Goal: Information Seeking & Learning: Find specific fact

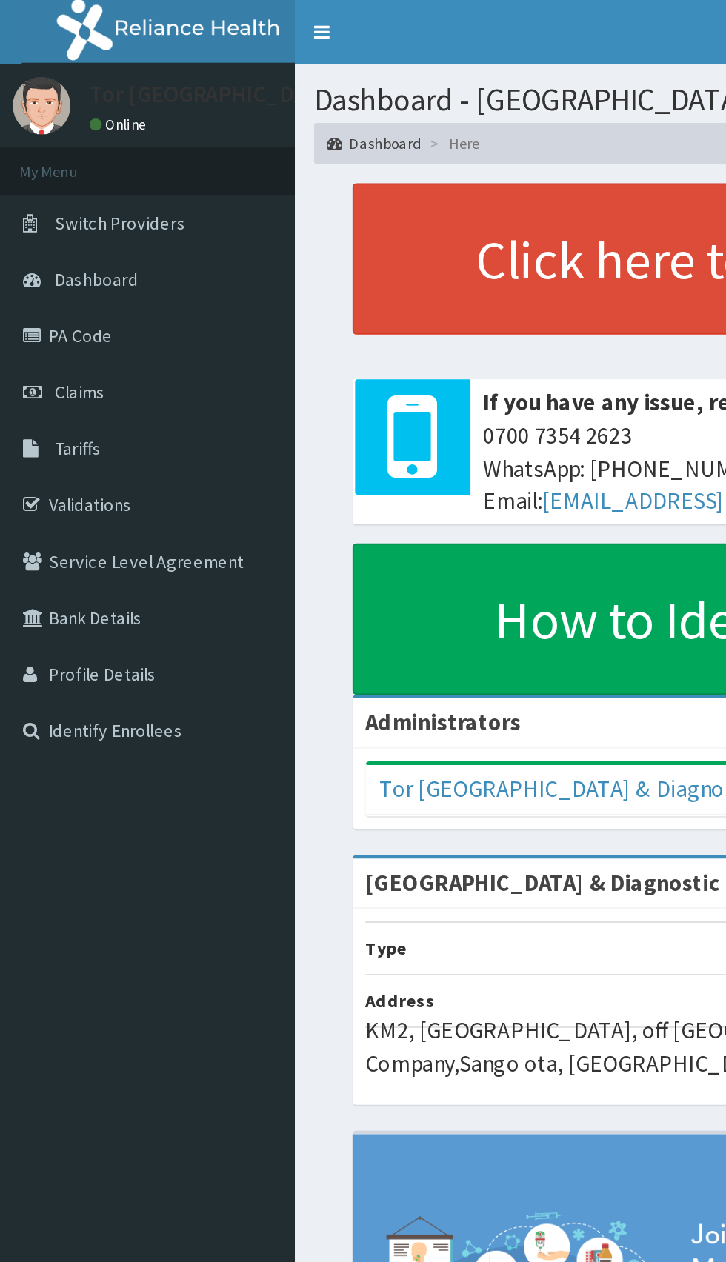
click at [45, 198] on link "PA Code" at bounding box center [85, 194] width 170 height 33
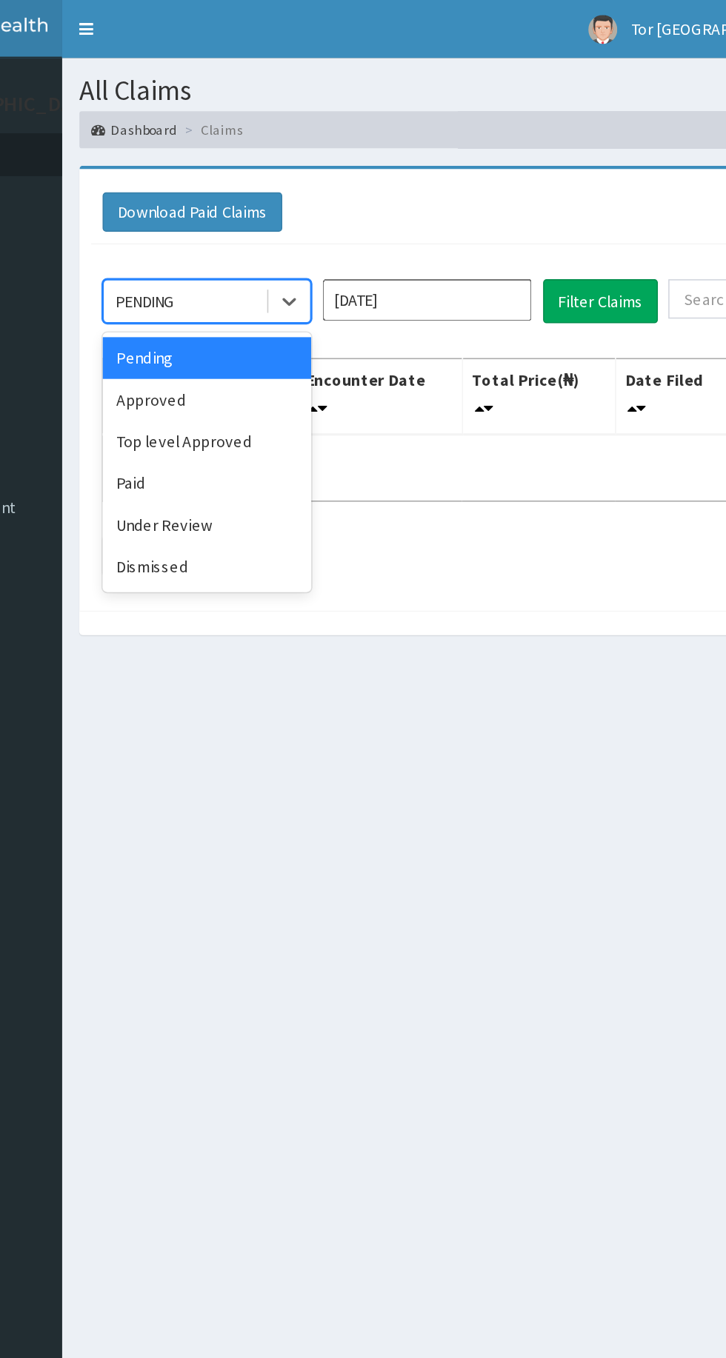
click at [252, 258] on div "Approved" at bounding box center [262, 255] width 133 height 27
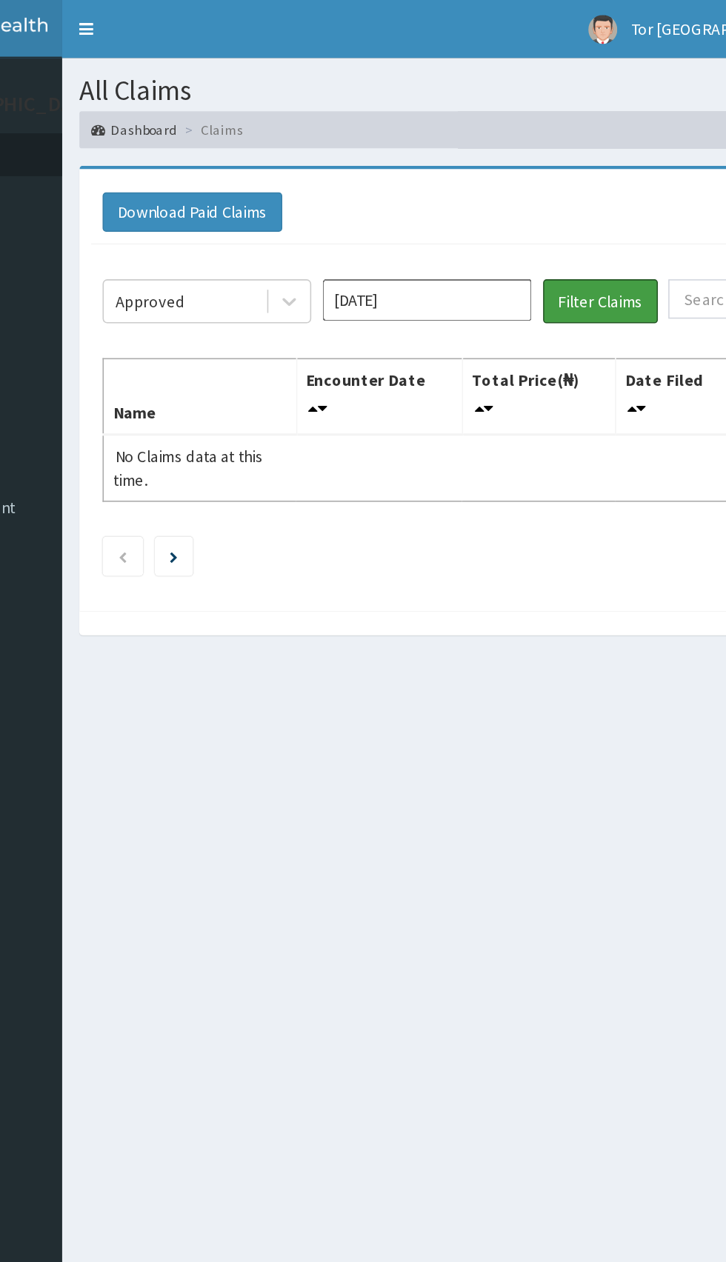
click at [515, 198] on button "Filter Claims" at bounding box center [514, 192] width 73 height 28
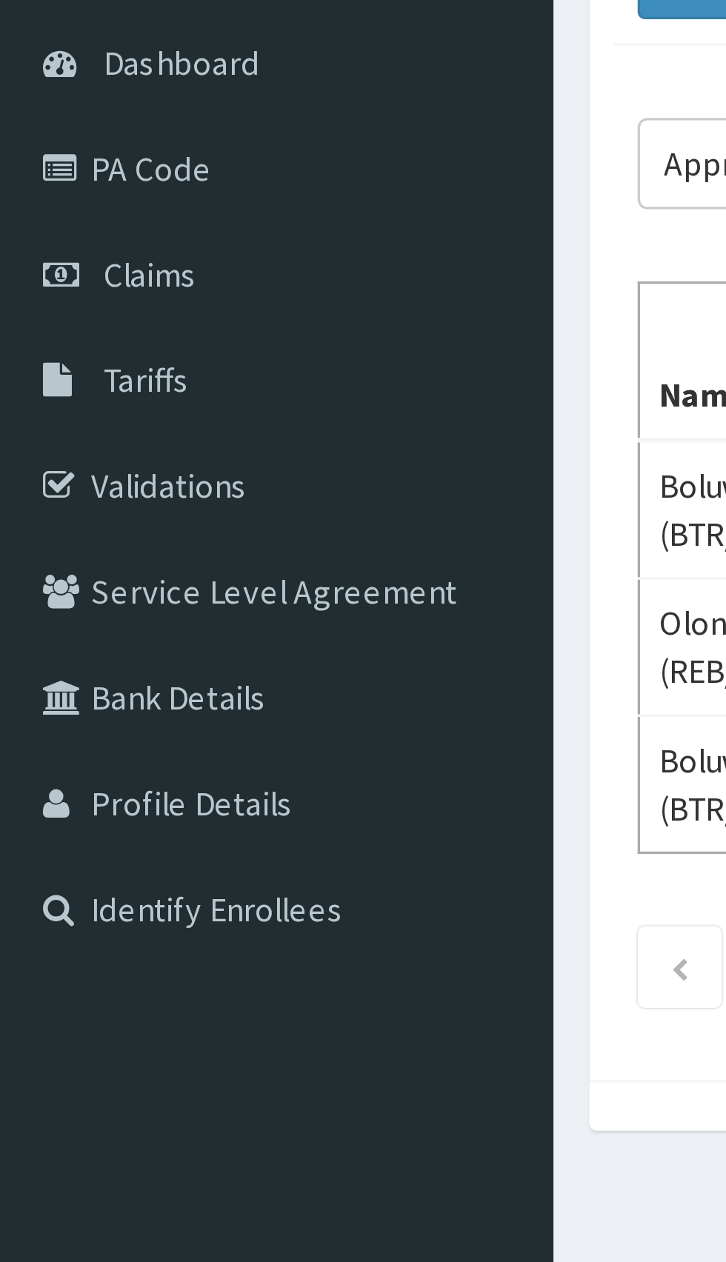
click at [50, 261] on span "Tariffs" at bounding box center [45, 259] width 27 height 13
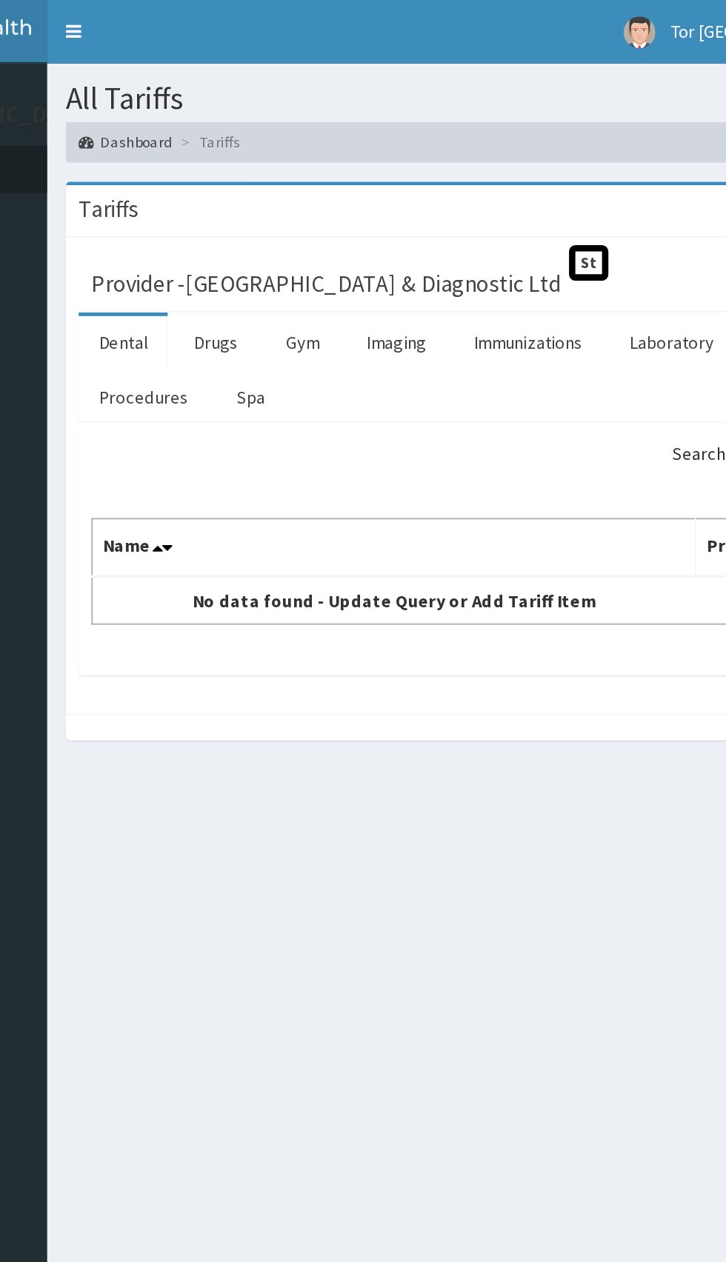
click at [267, 196] on link "Drugs" at bounding box center [269, 199] width 50 height 31
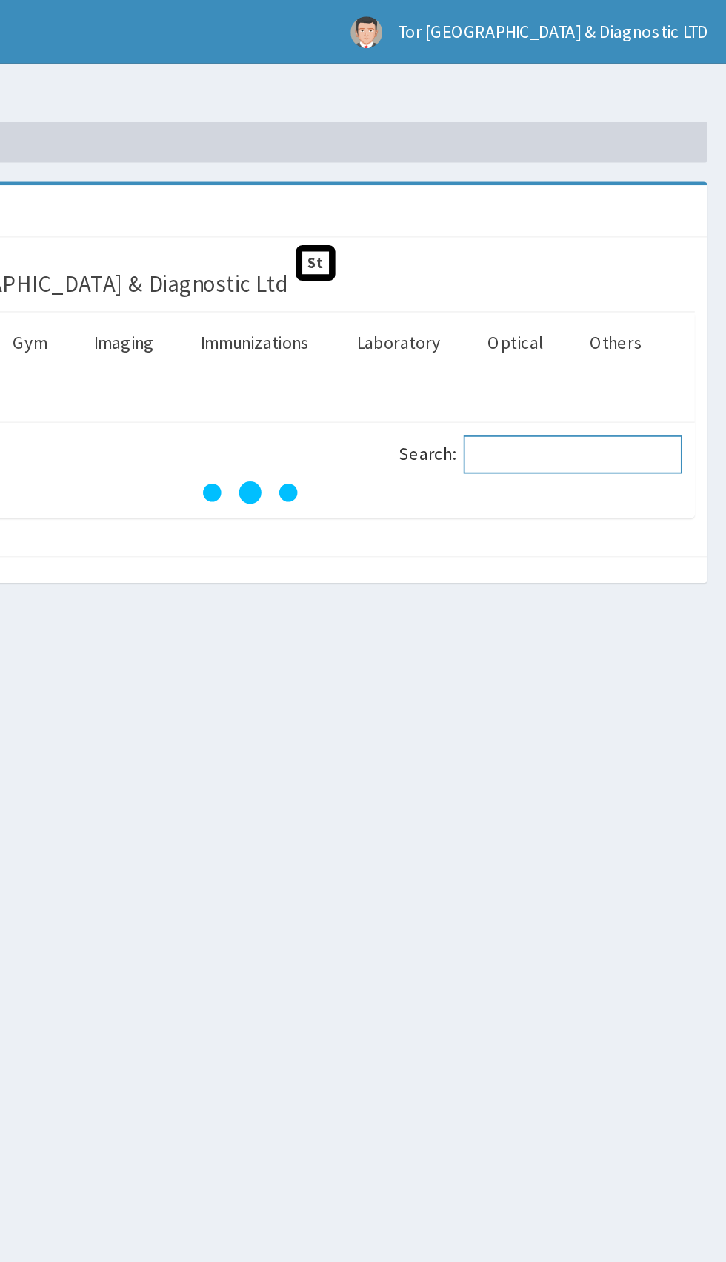
click at [631, 259] on input "Search:" at bounding box center [635, 265] width 127 height 22
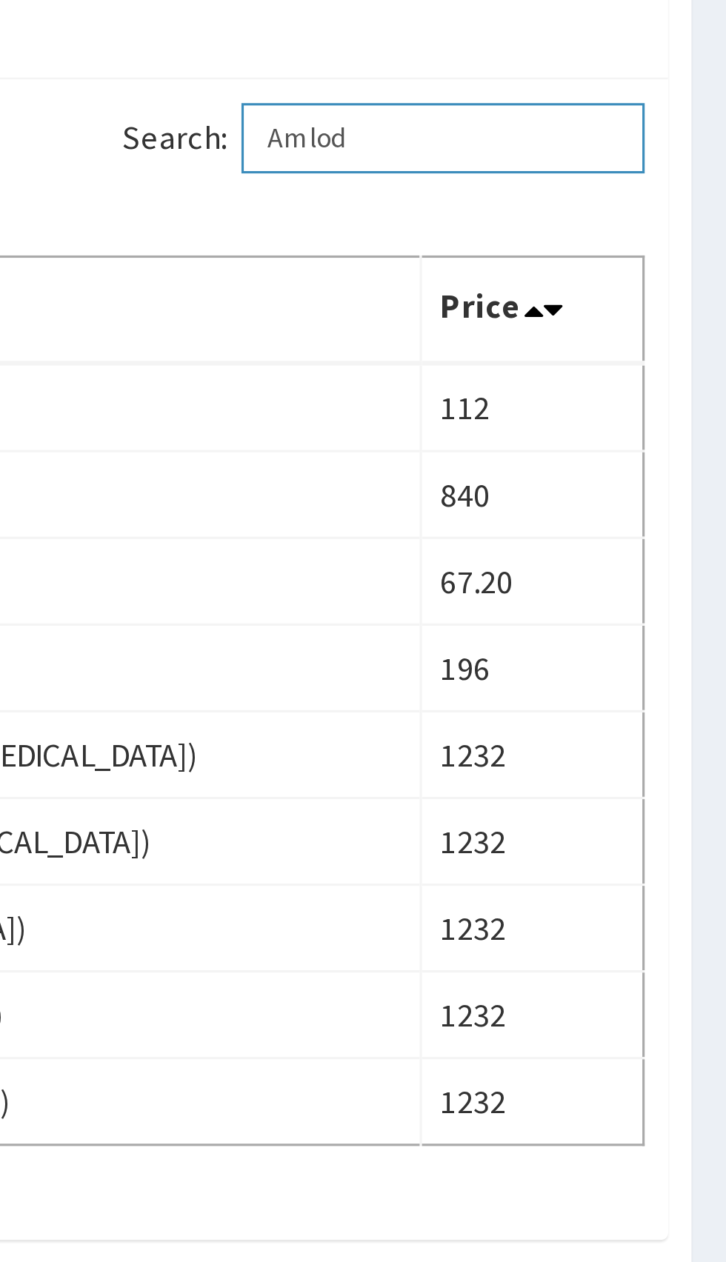
click at [626, 266] on input "Amlod" at bounding box center [635, 265] width 127 height 22
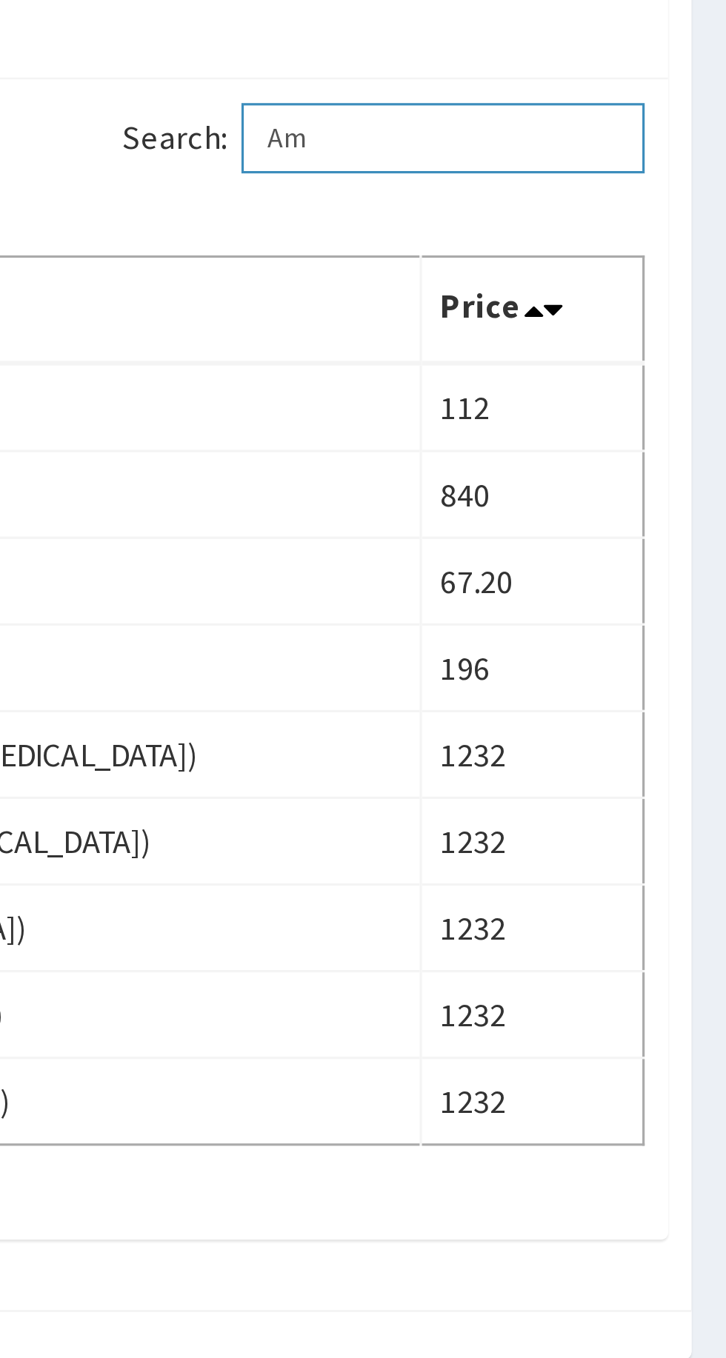
type input "A"
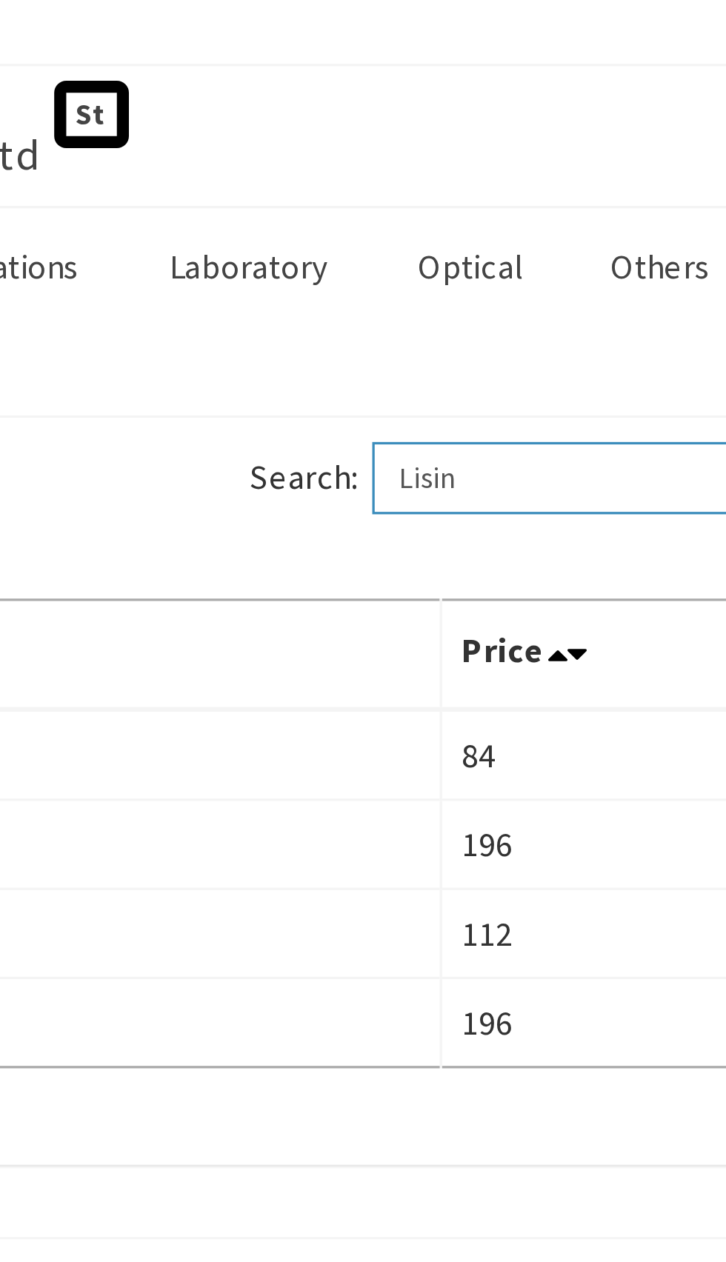
click at [629, 268] on input "Lisin" at bounding box center [635, 265] width 127 height 22
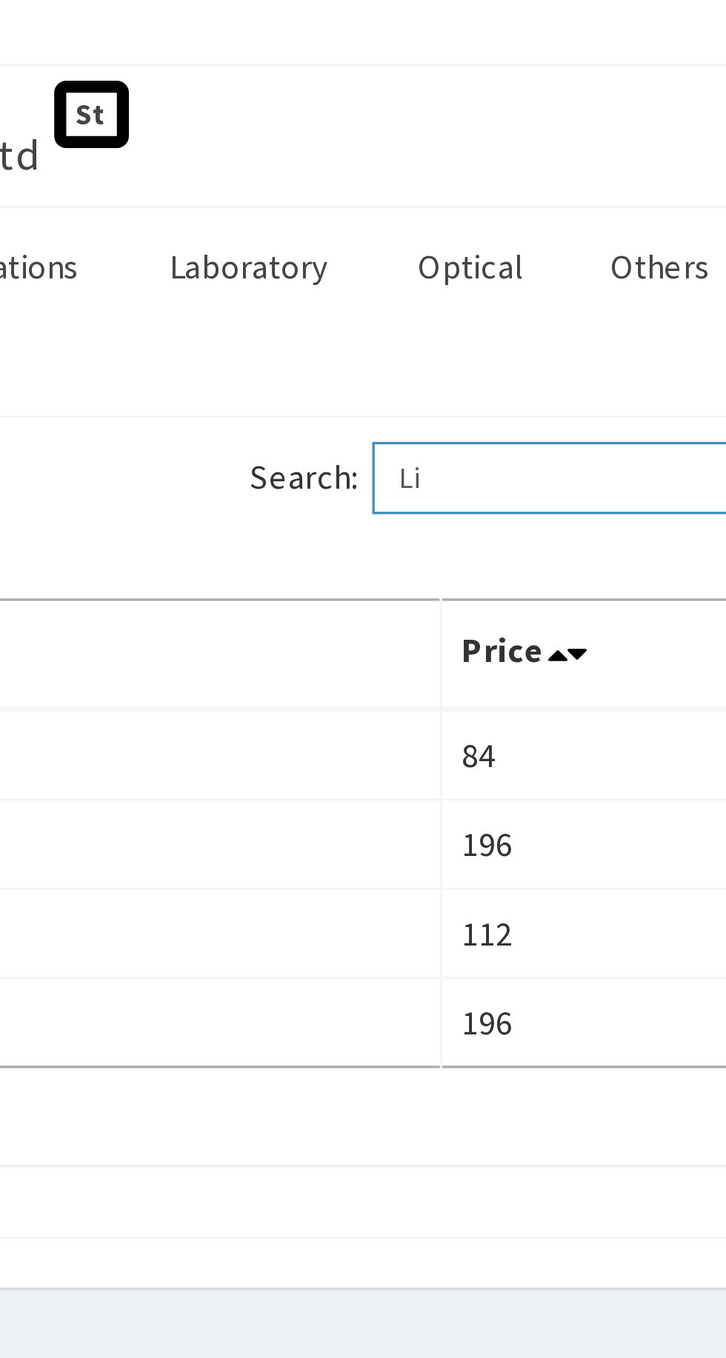
type input "L"
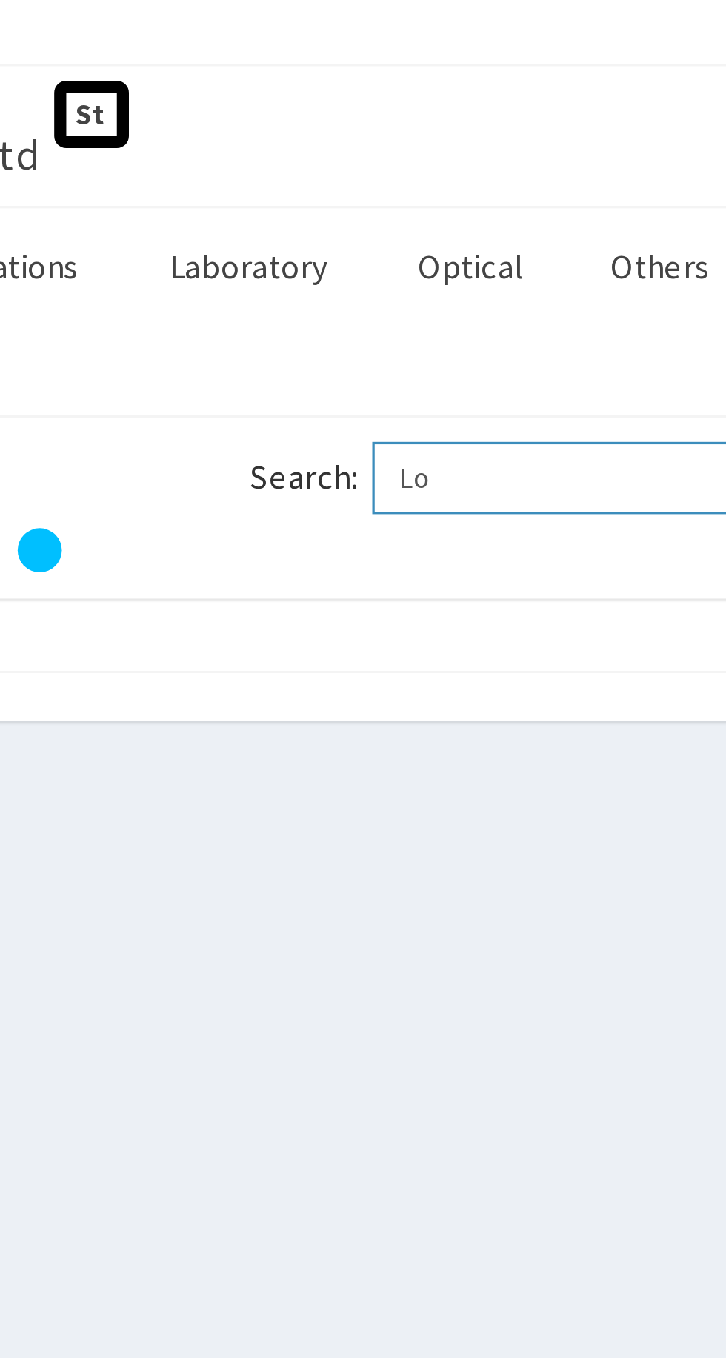
type input "L"
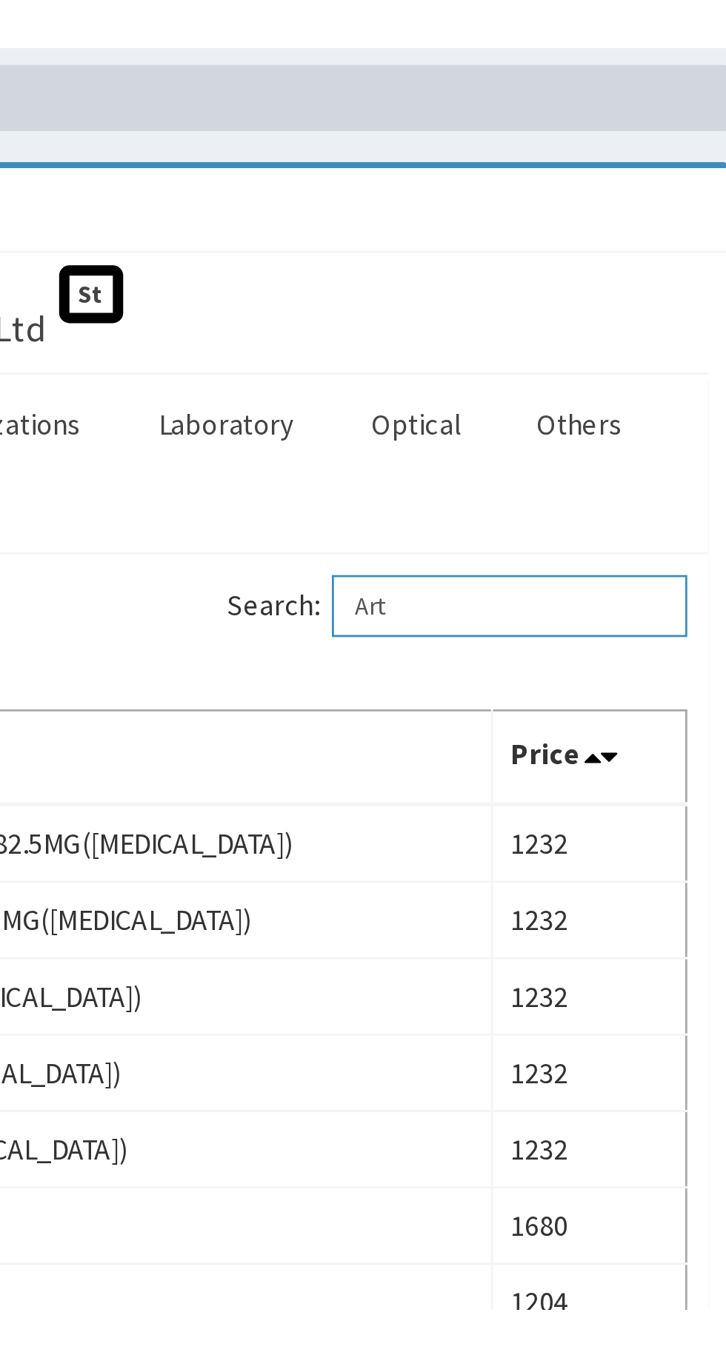
scroll to position [61, 0]
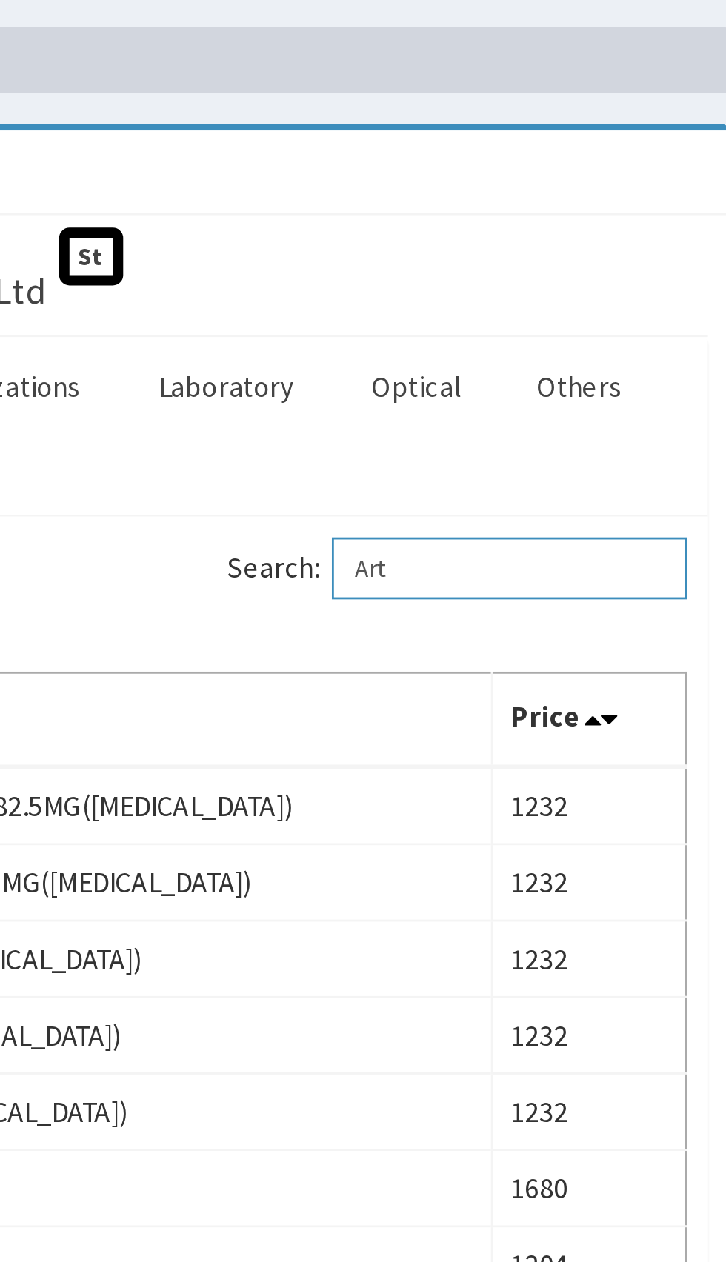
click at [655, 205] on input "Art" at bounding box center [635, 204] width 127 height 22
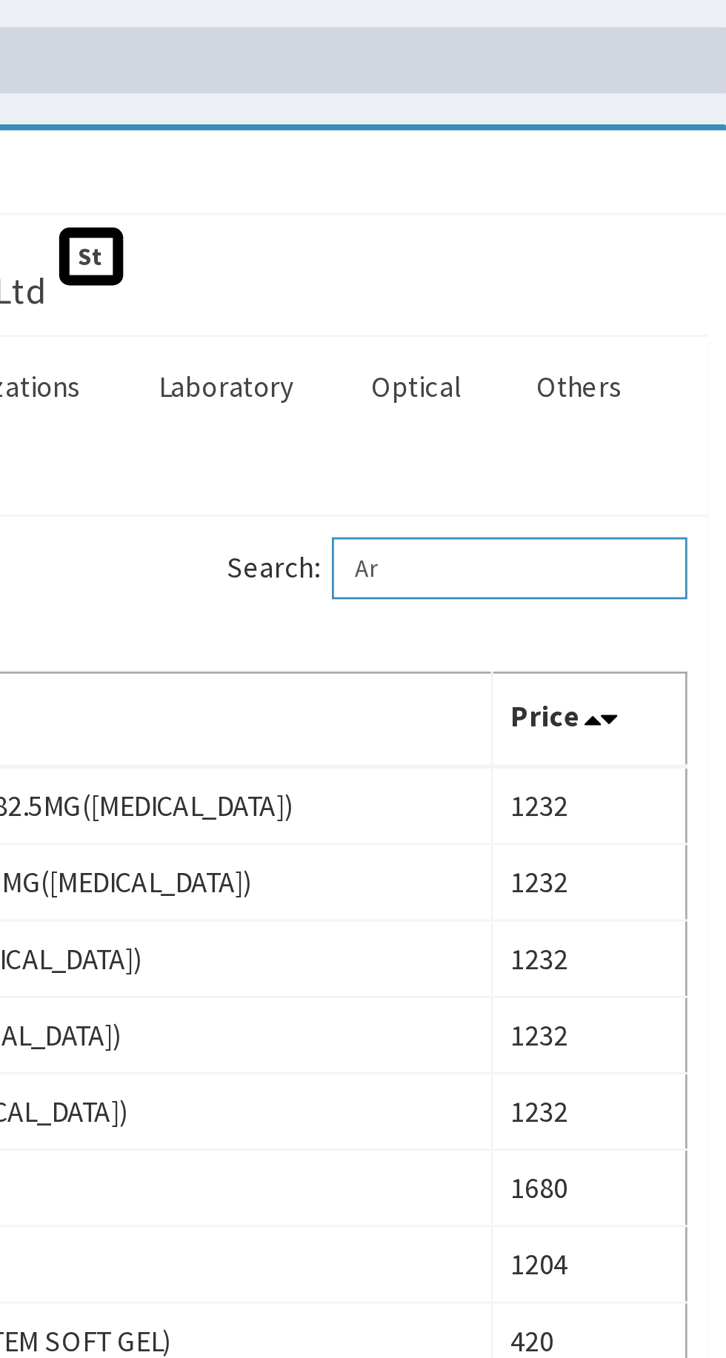
type input "A"
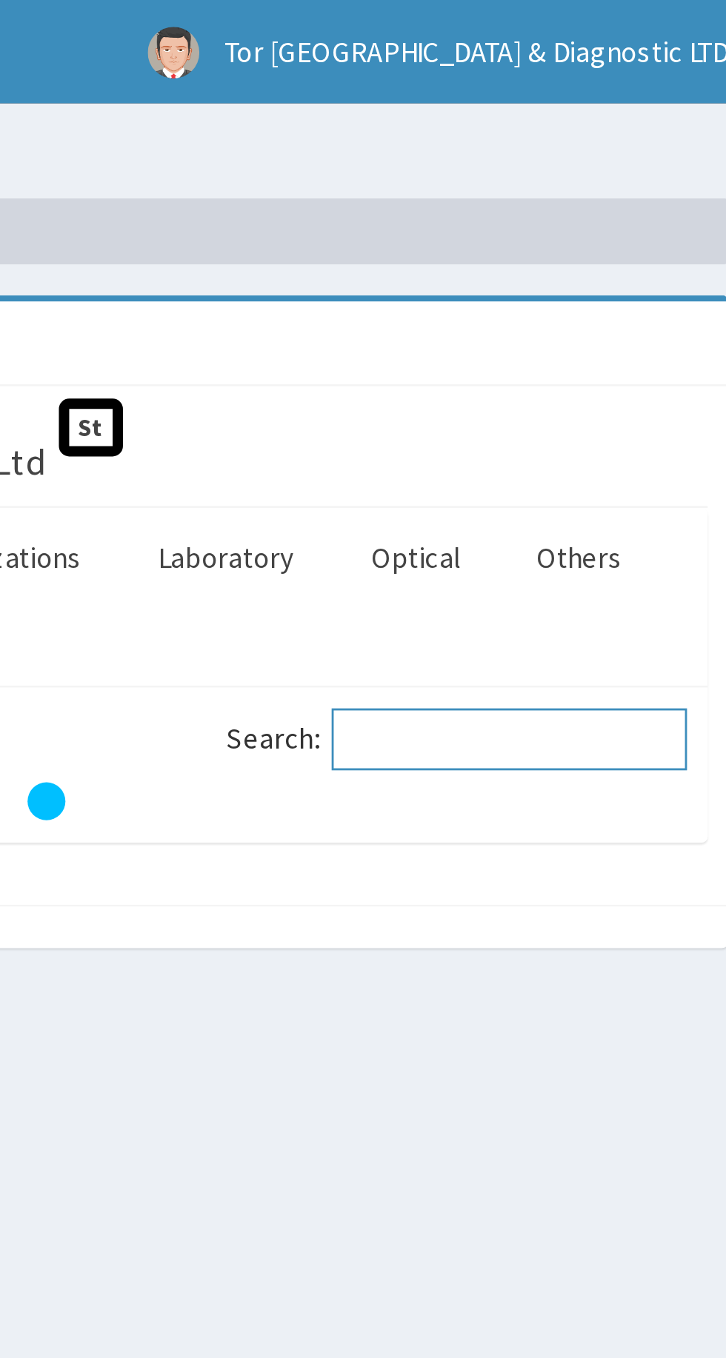
scroll to position [0, 0]
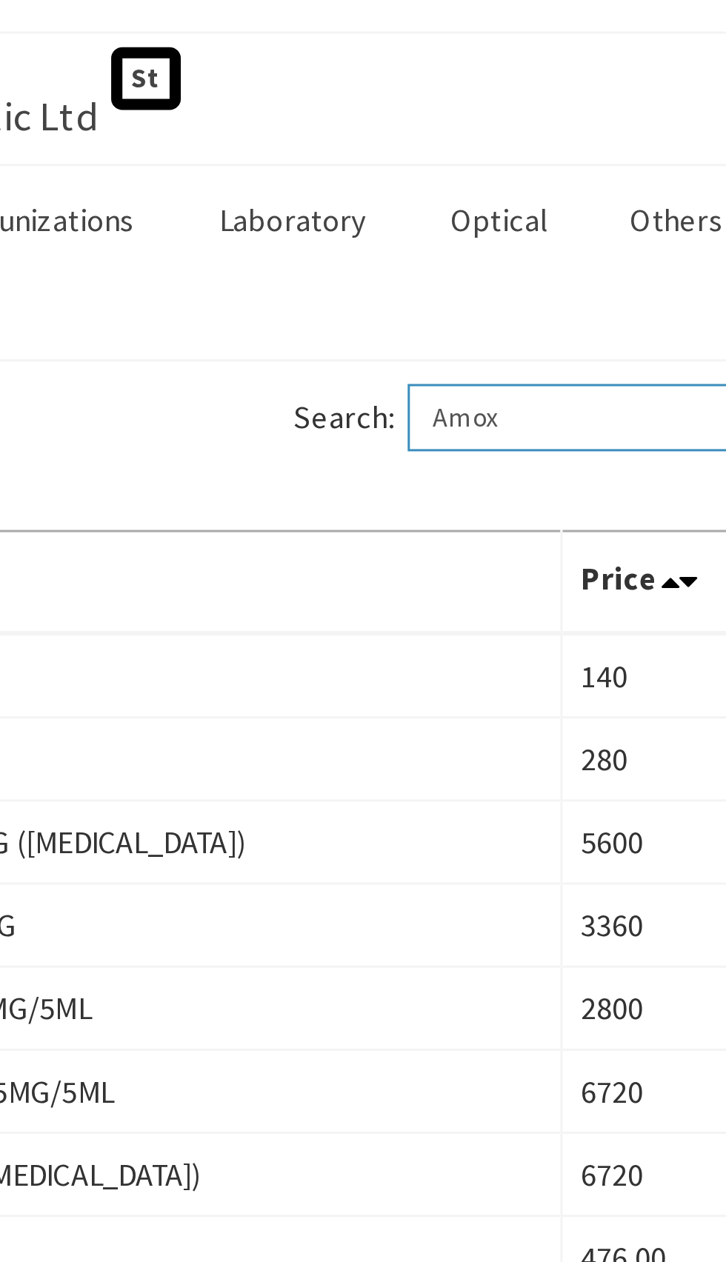
click at [647, 267] on input "Amox" at bounding box center [635, 265] width 127 height 22
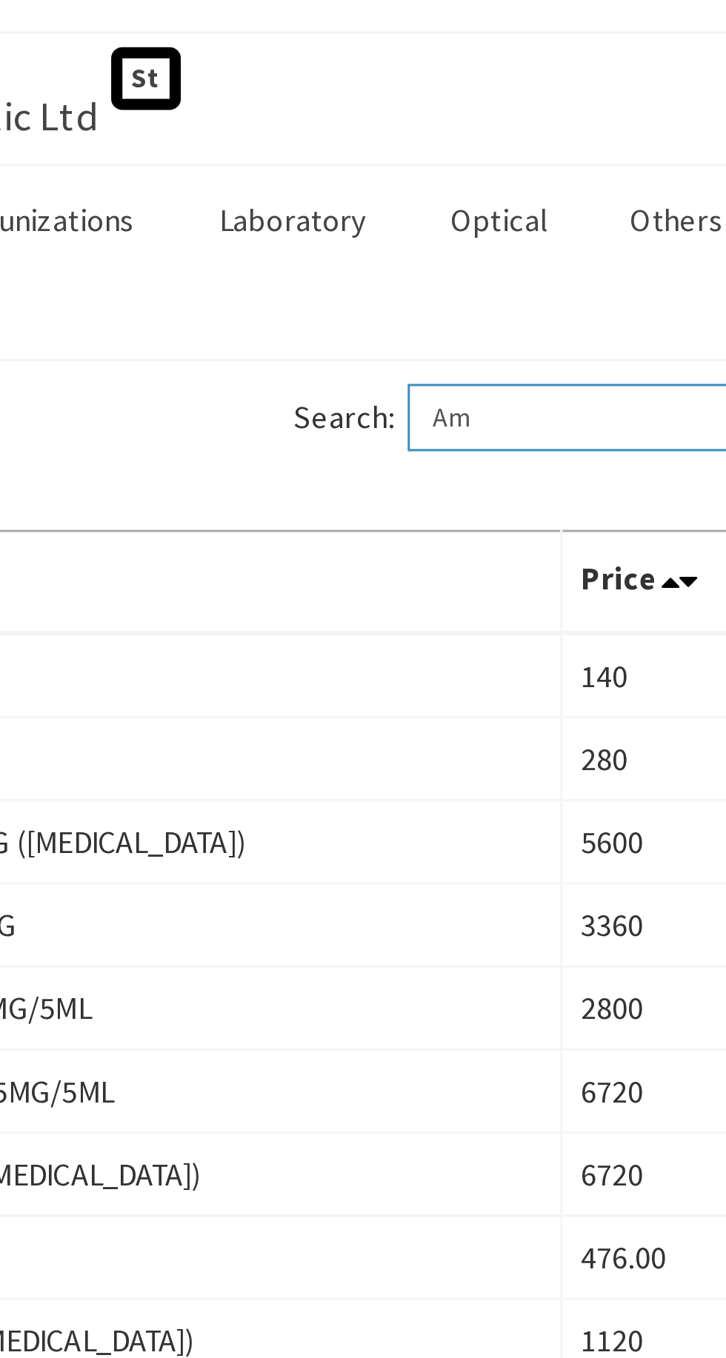
type input "A"
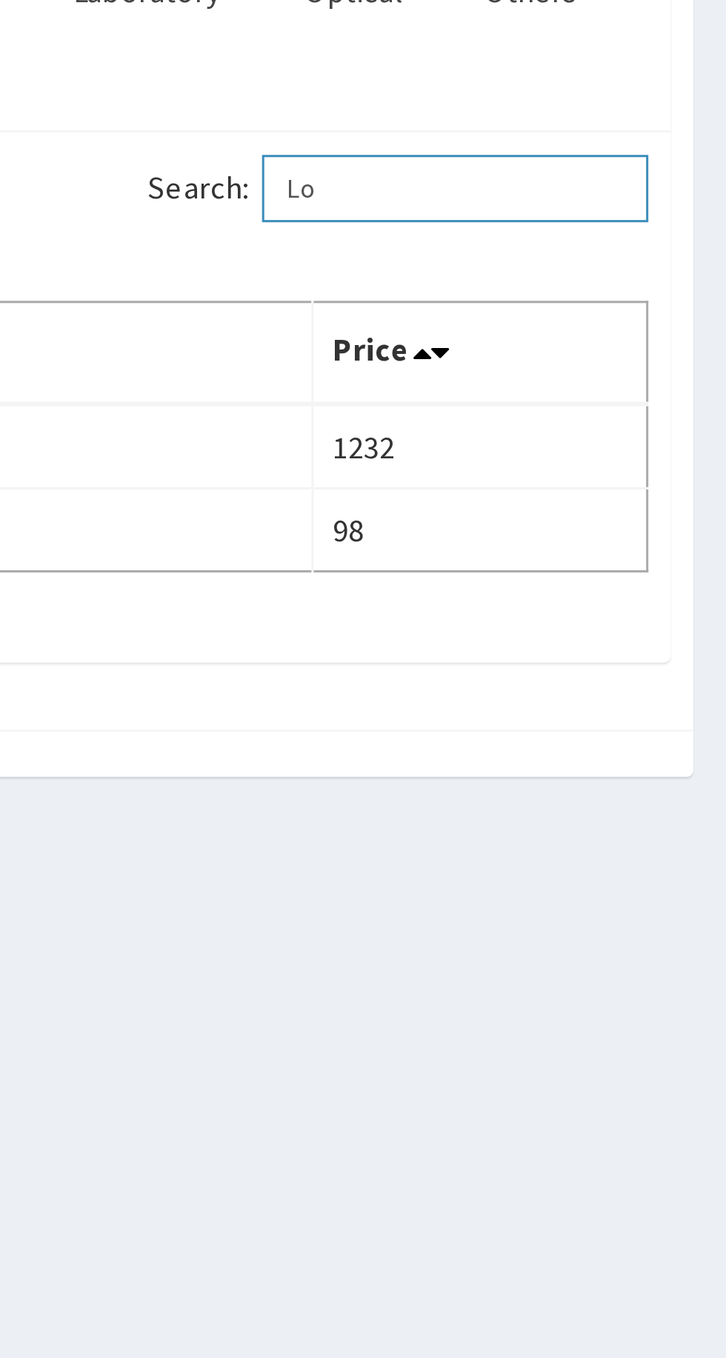
type input "L"
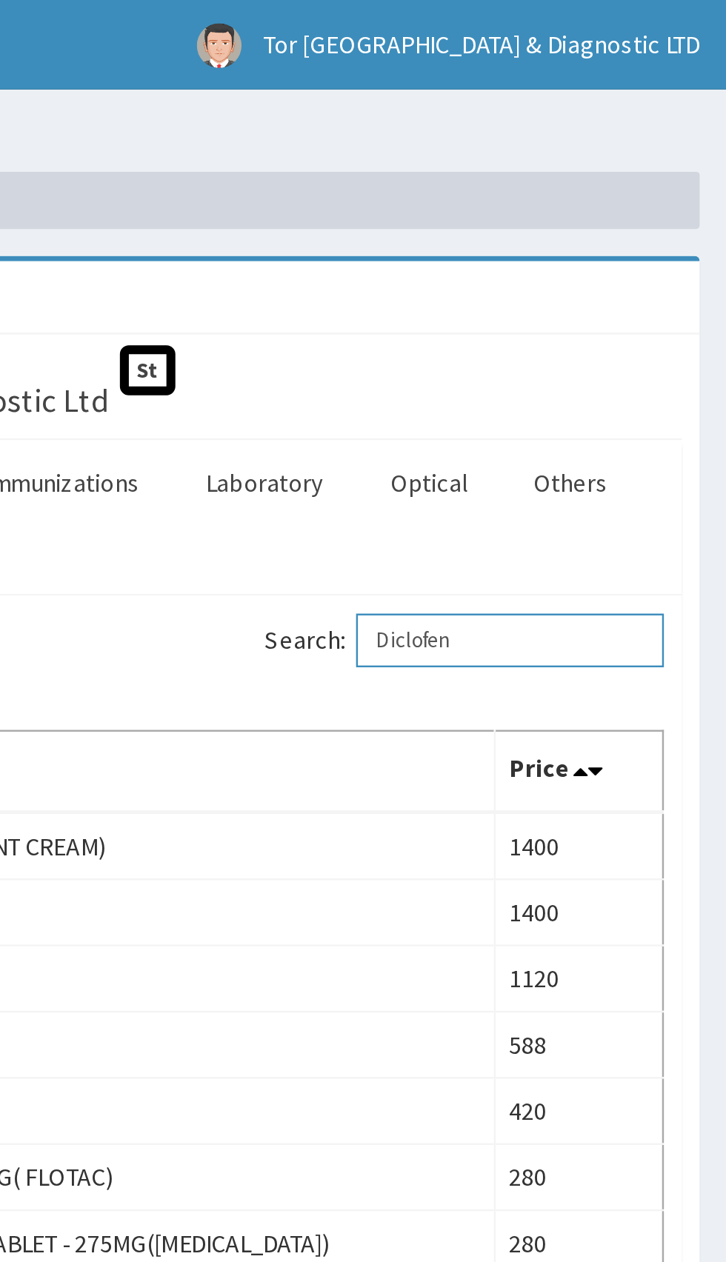
click at [669, 268] on input "Diclofen" at bounding box center [635, 265] width 127 height 22
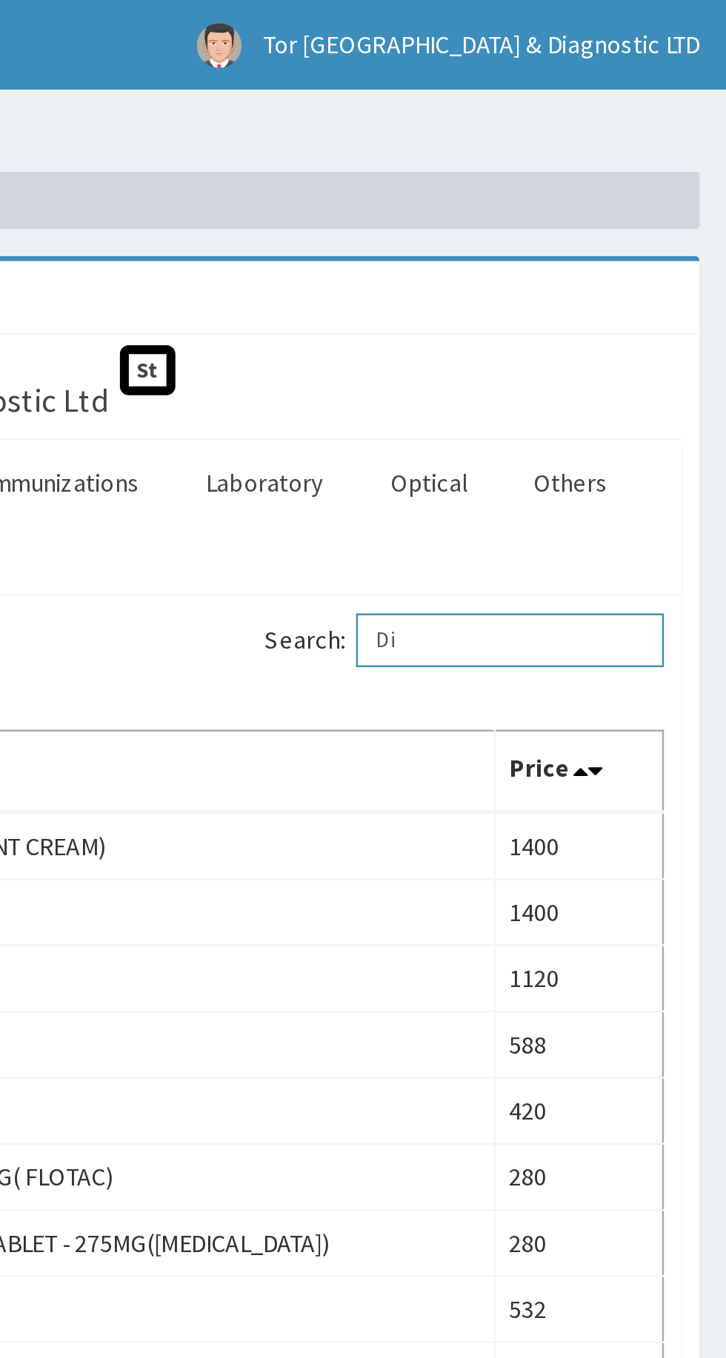
type input "D"
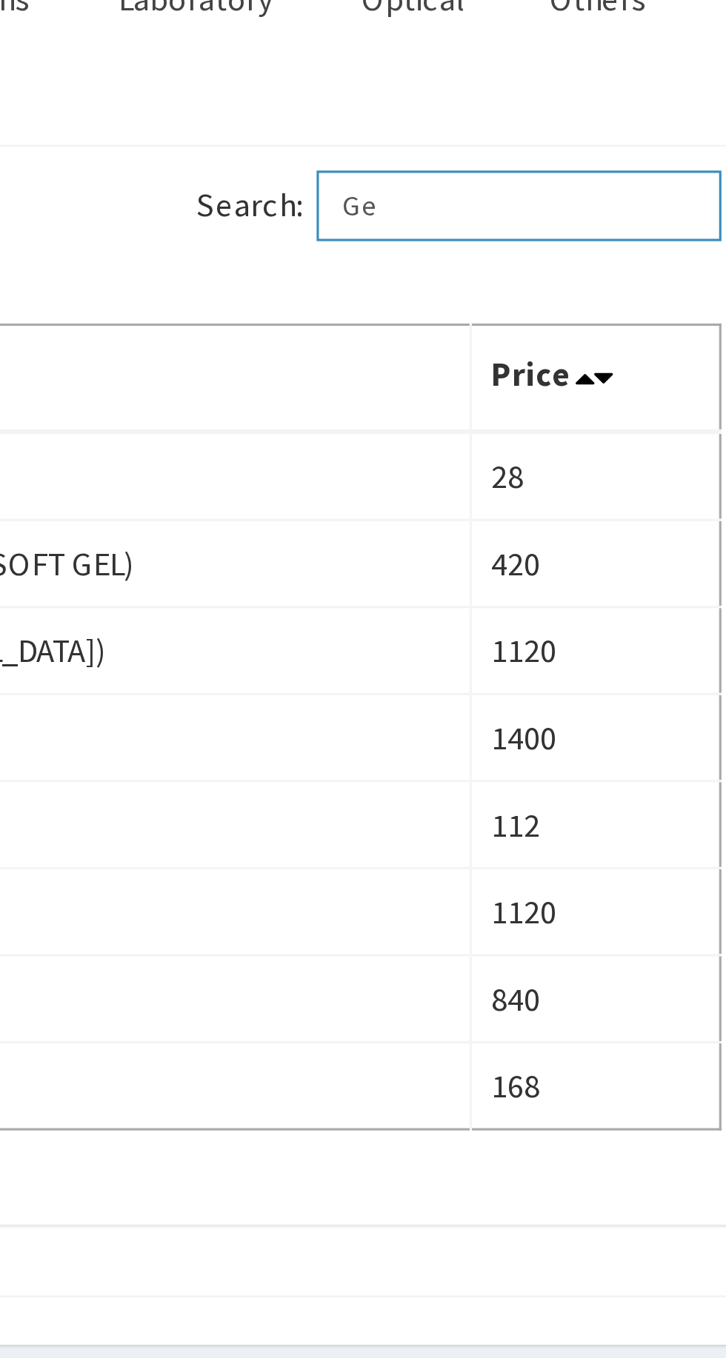
type input "G"
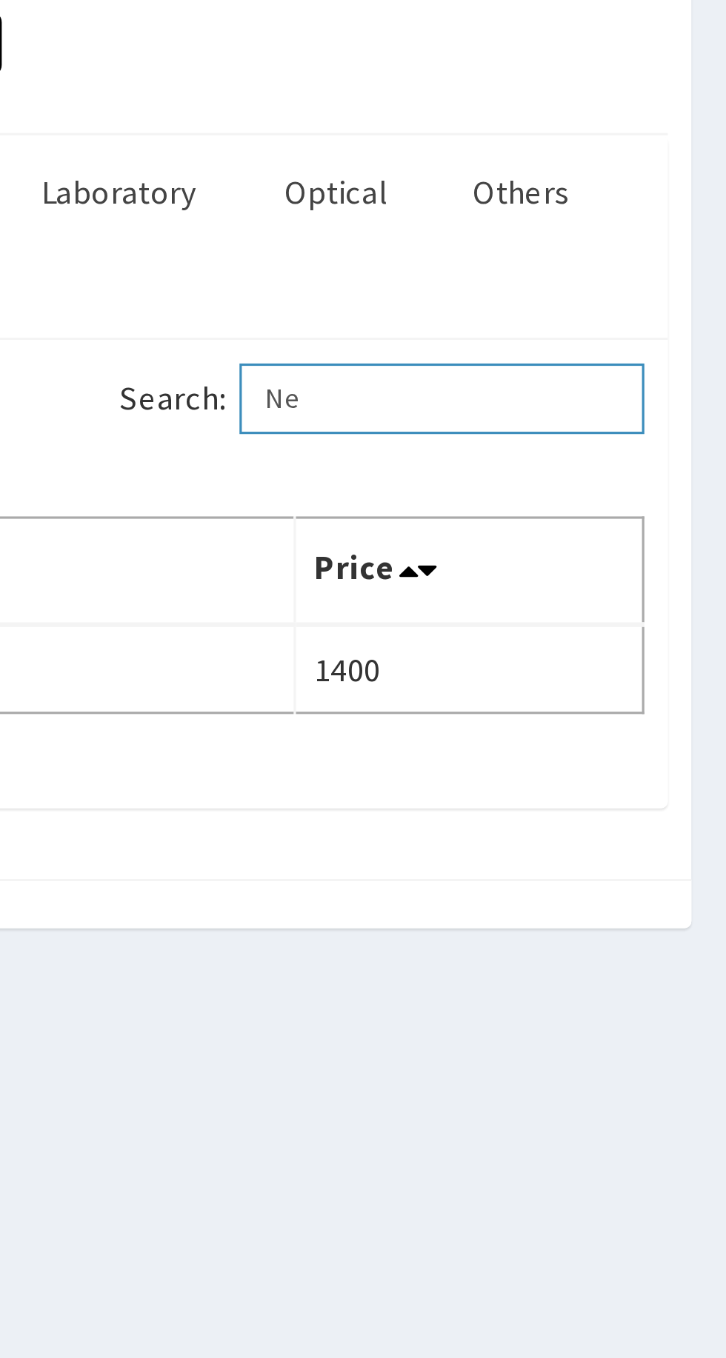
type input "N"
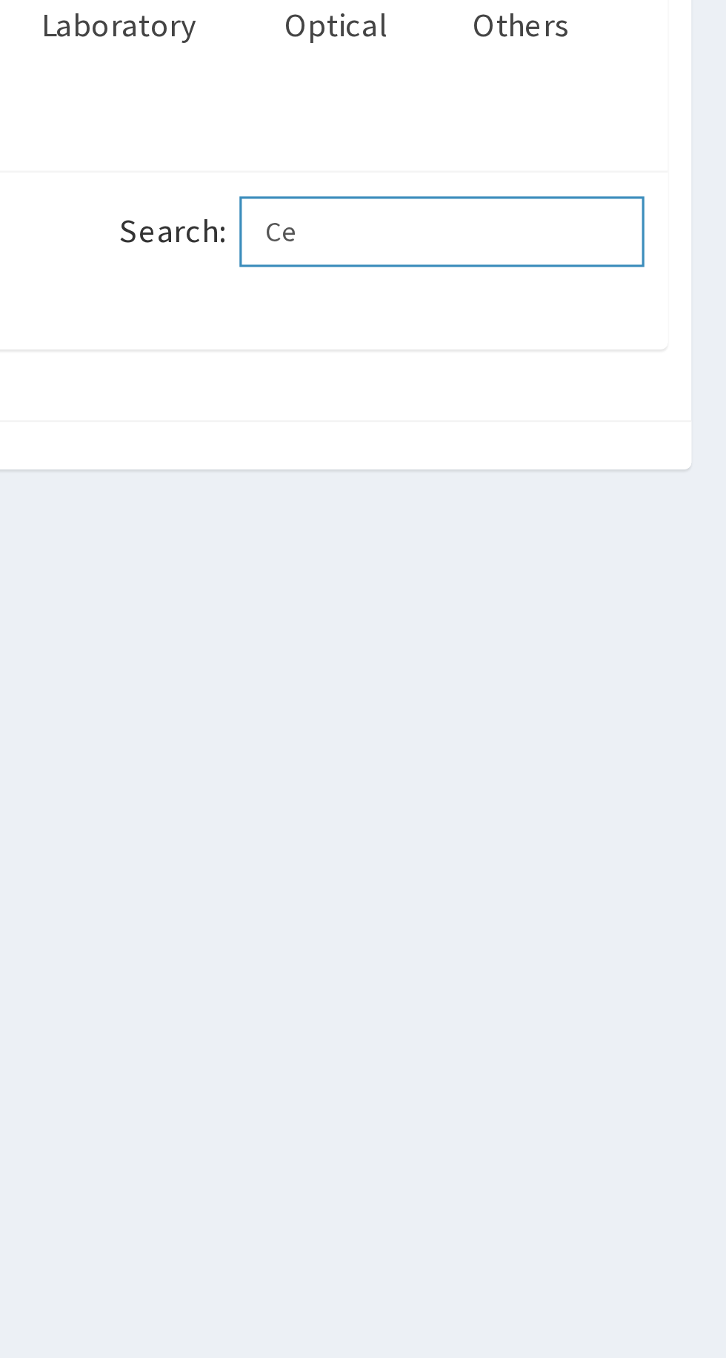
type input "C"
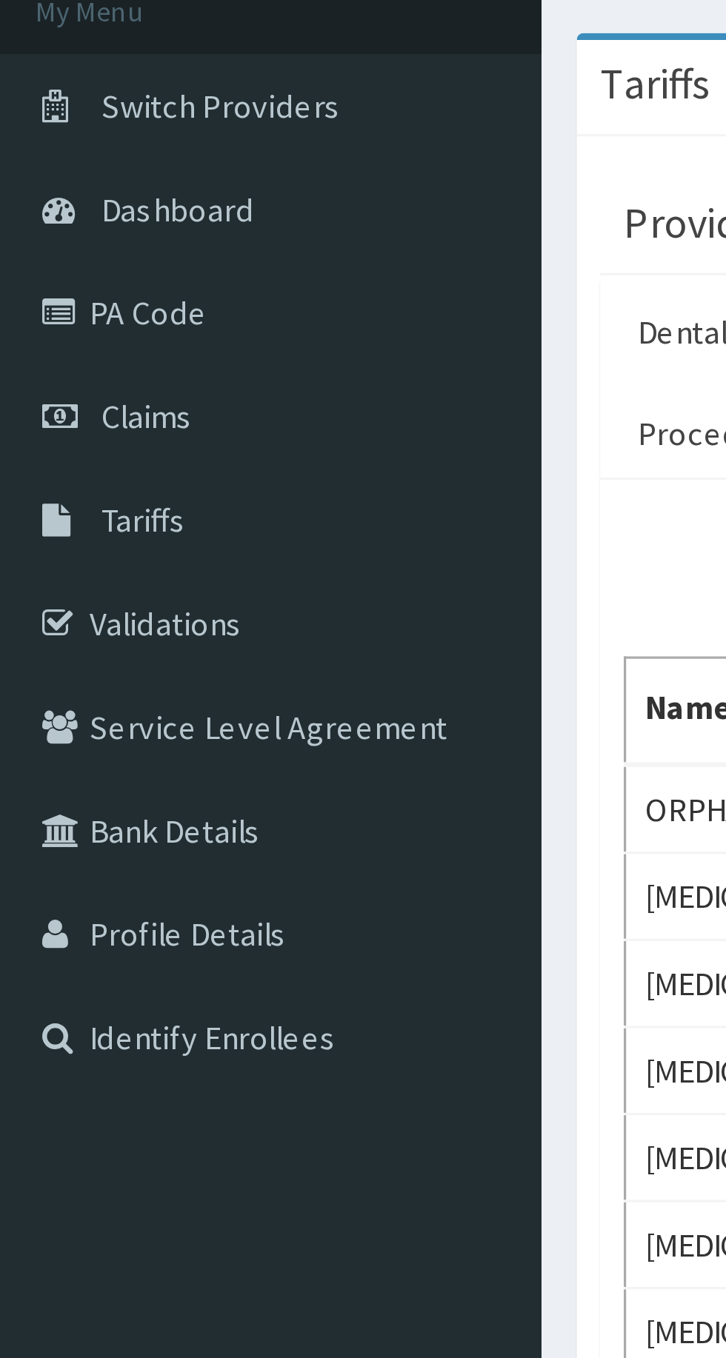
type input "Paraceta"
click at [64, 167] on span "Dashboard" at bounding box center [56, 161] width 48 height 13
